Goal: Task Accomplishment & Management: Use online tool/utility

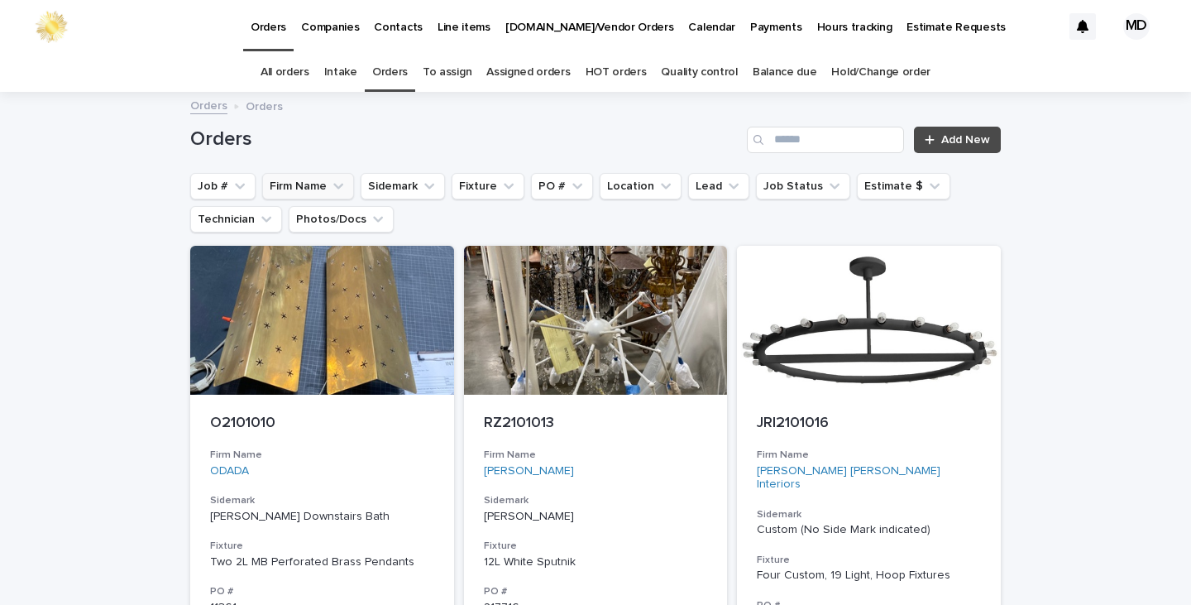
click at [284, 188] on button "Firm Name" at bounding box center [308, 186] width 92 height 26
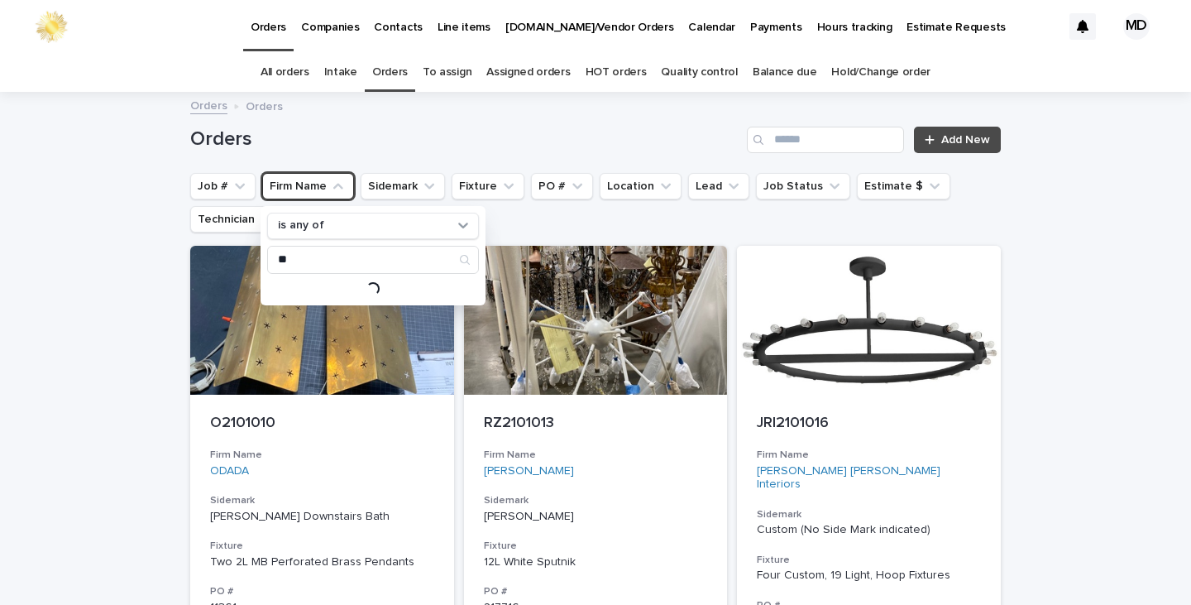
type input "*"
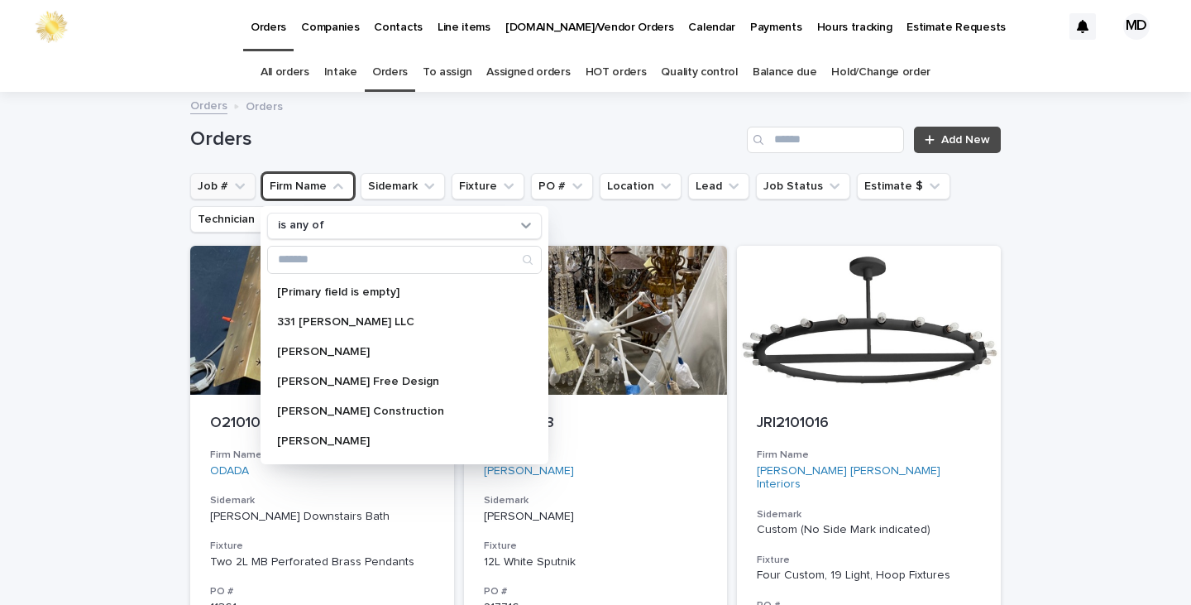
click at [194, 184] on button "Job #" at bounding box center [222, 186] width 65 height 26
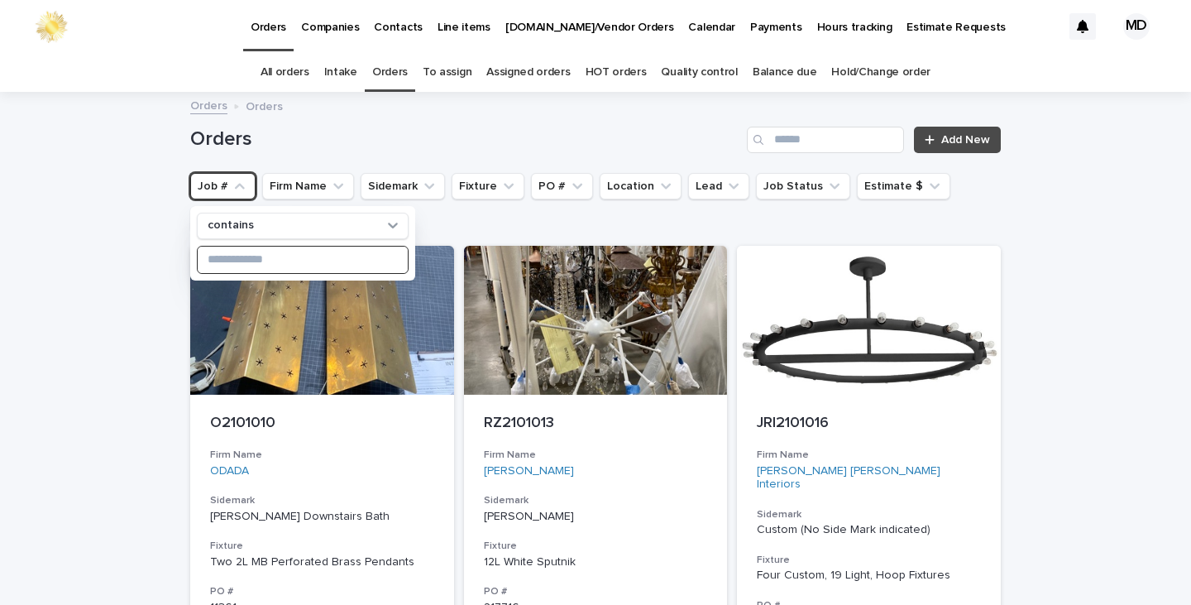
click at [300, 264] on input at bounding box center [303, 260] width 210 height 26
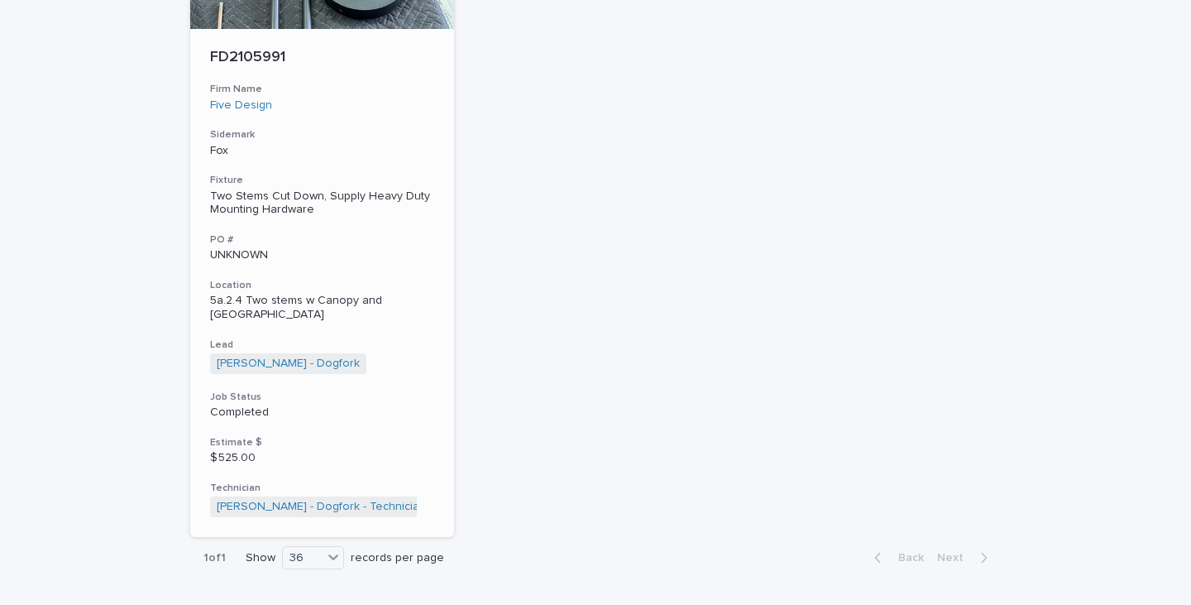
scroll to position [414, 0]
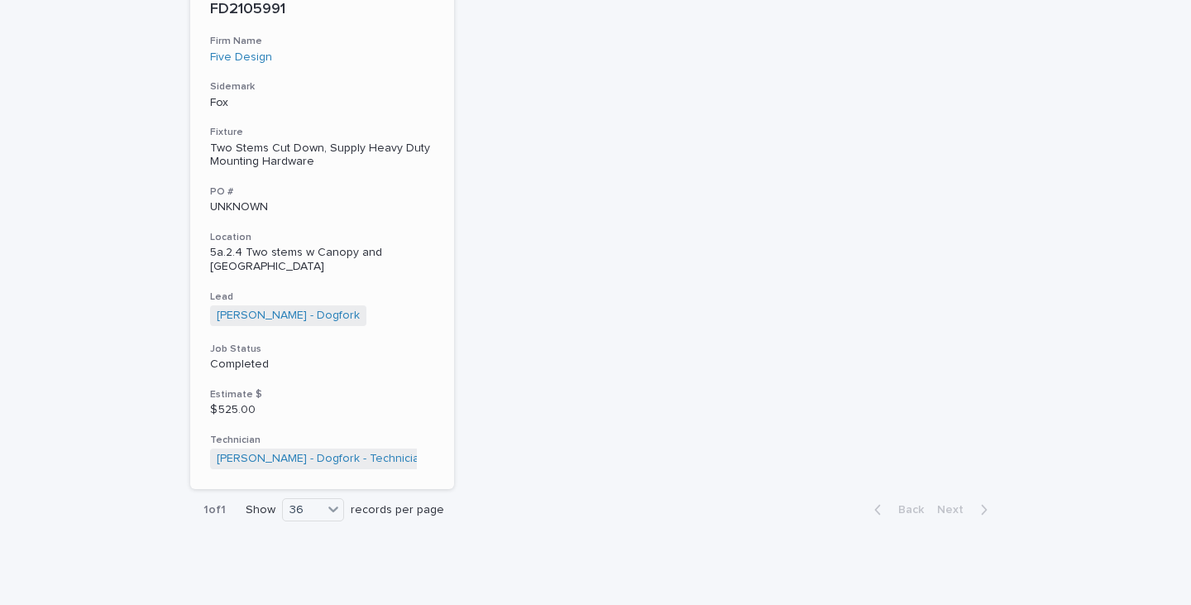
type input "****"
click at [331, 154] on div "Two Stems Cut Down, Supply Heavy Duty Mounting Hardware" at bounding box center [322, 155] width 224 height 28
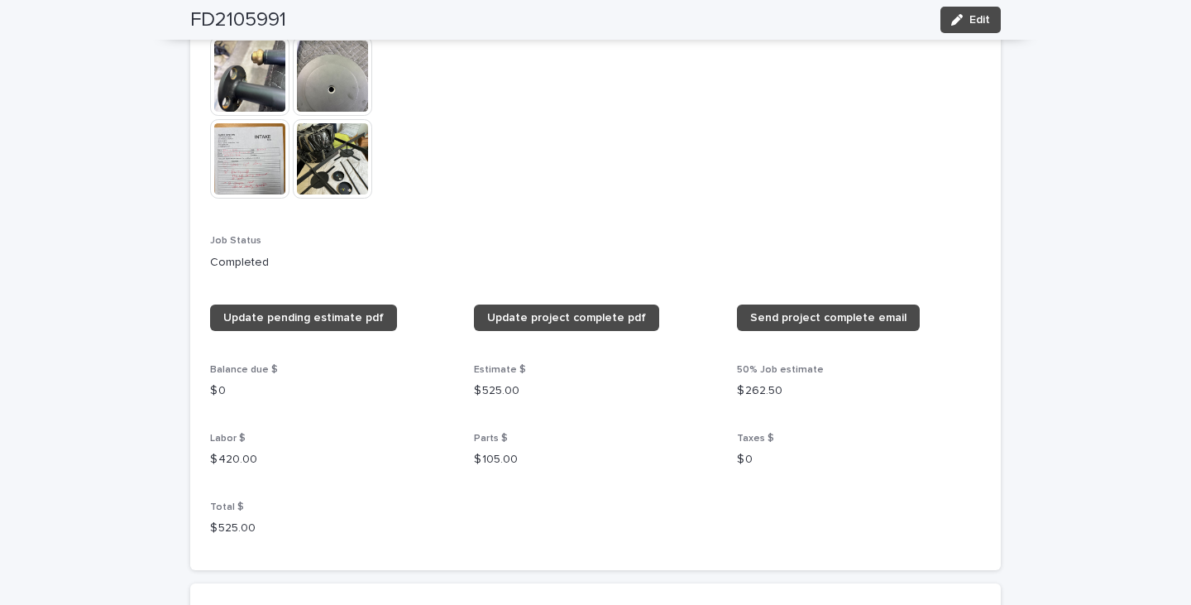
scroll to position [1489, 0]
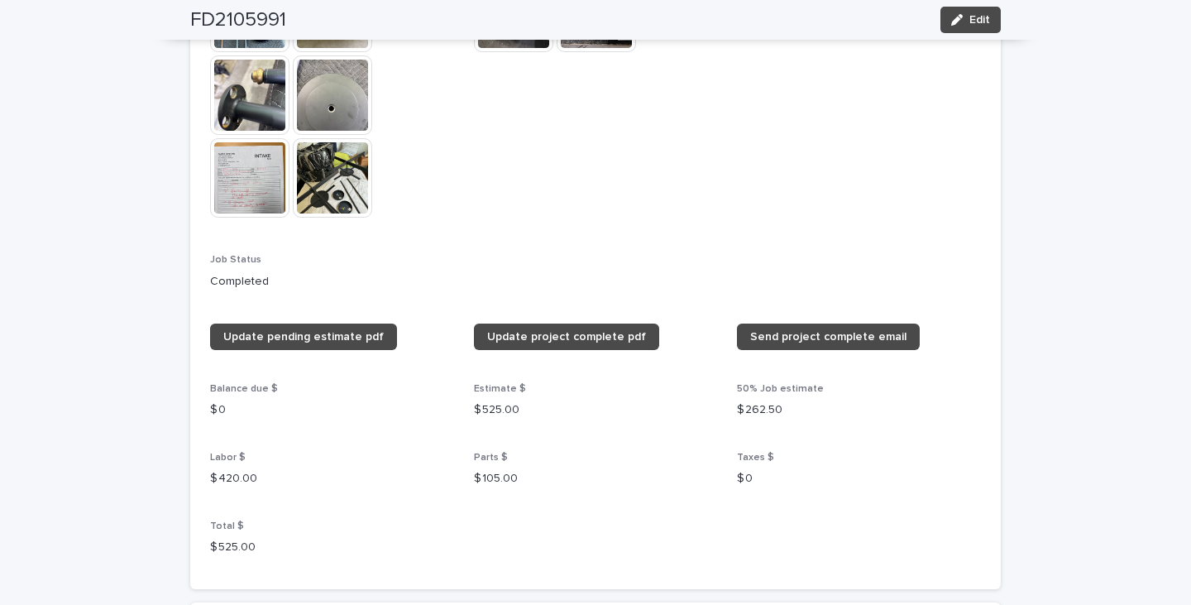
click at [238, 149] on img at bounding box center [249, 177] width 79 height 79
